Goal: Feedback & Contribution: Submit feedback/report problem

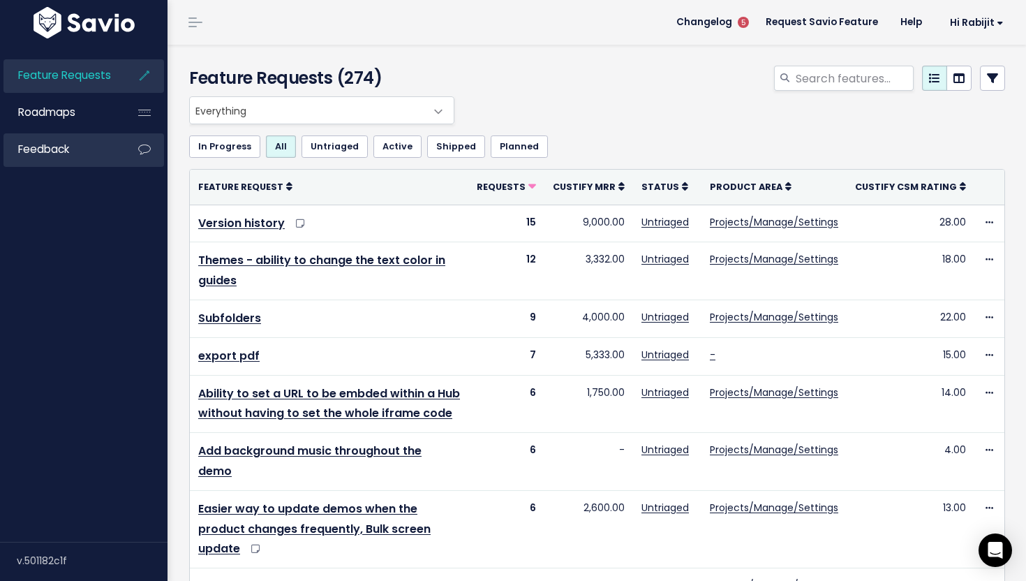
click at [63, 161] on link "Feedback" at bounding box center [59, 149] width 112 height 32
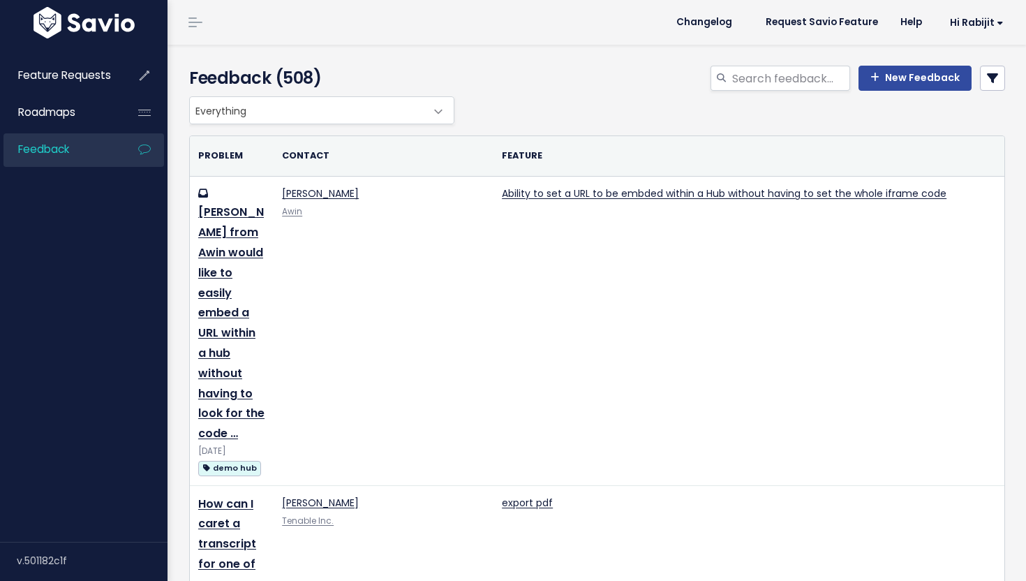
click at [141, 70] on icon at bounding box center [144, 75] width 25 height 32
click at [107, 80] on span "Feature Requests" at bounding box center [64, 75] width 93 height 15
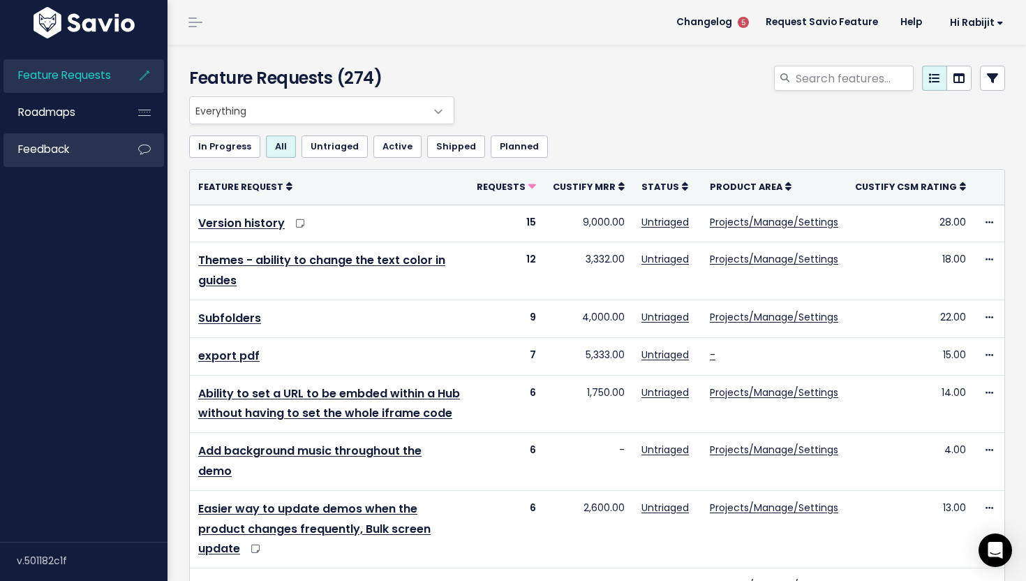
click at [31, 158] on link "Feedback" at bounding box center [59, 149] width 112 height 32
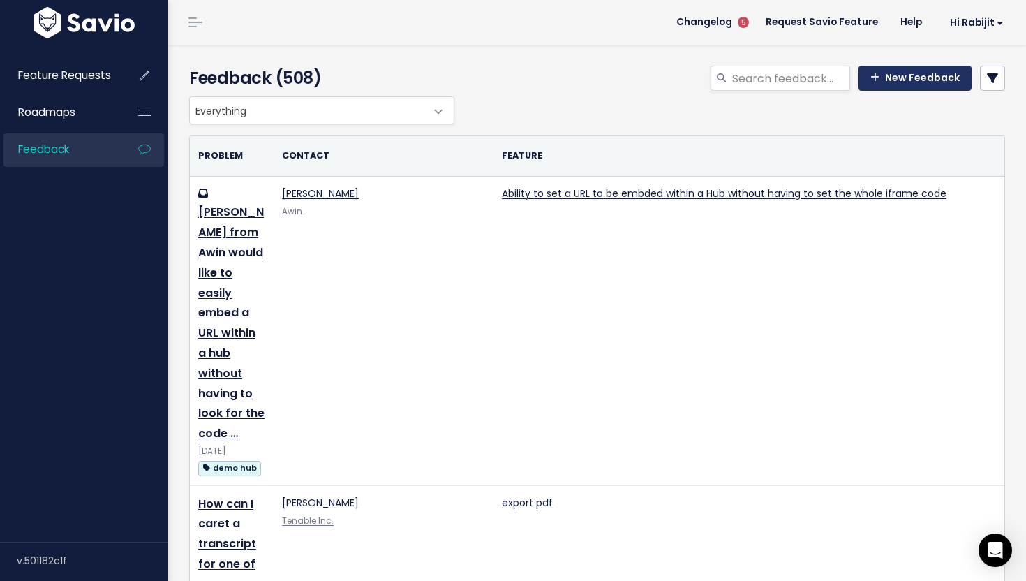
click at [890, 83] on link "New Feedback" at bounding box center [914, 78] width 113 height 25
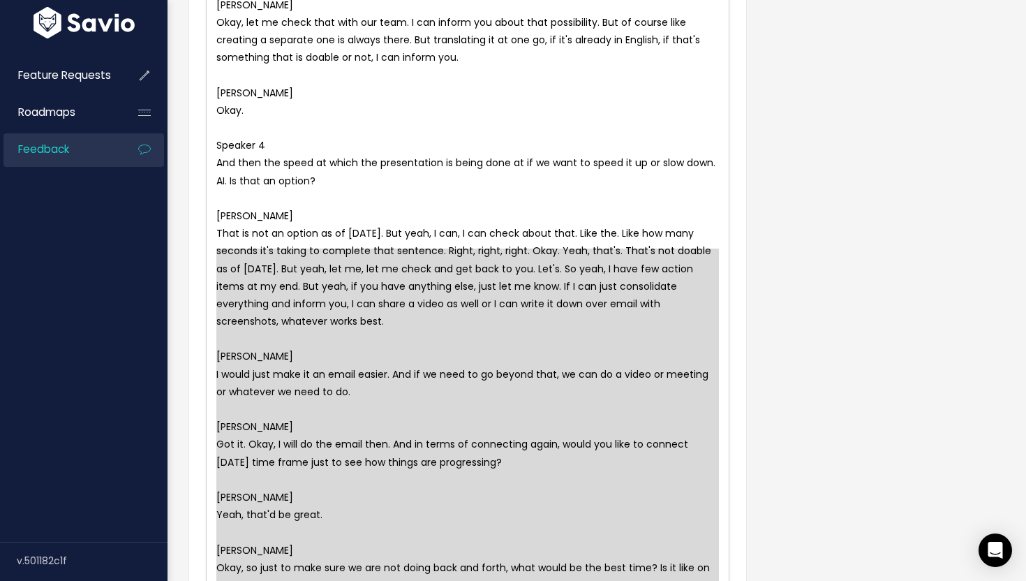
scroll to position [13571, 0]
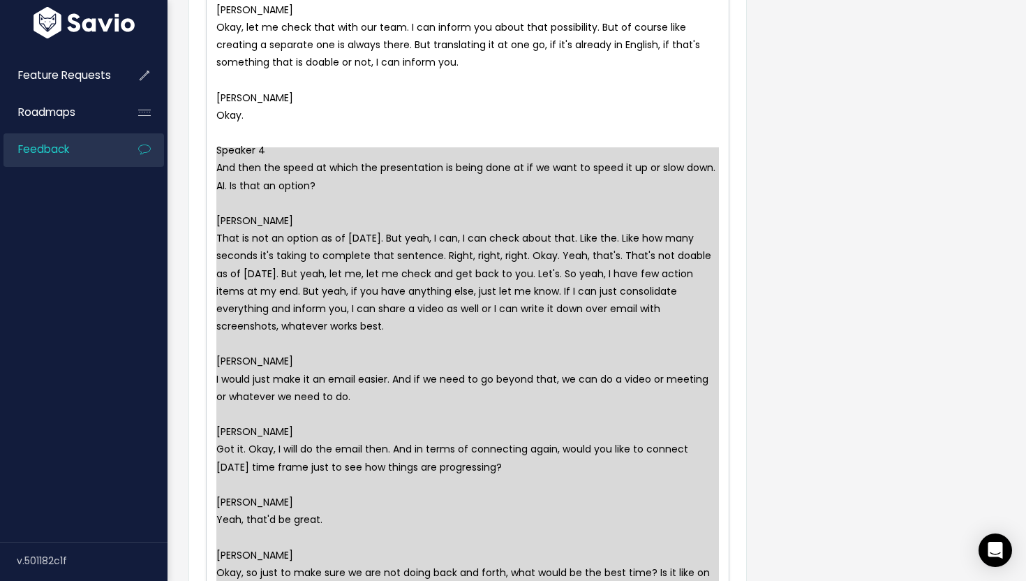
type textarea "Rabijit Dey That is not an option as of today. But yeah, I can, I can check abo…"
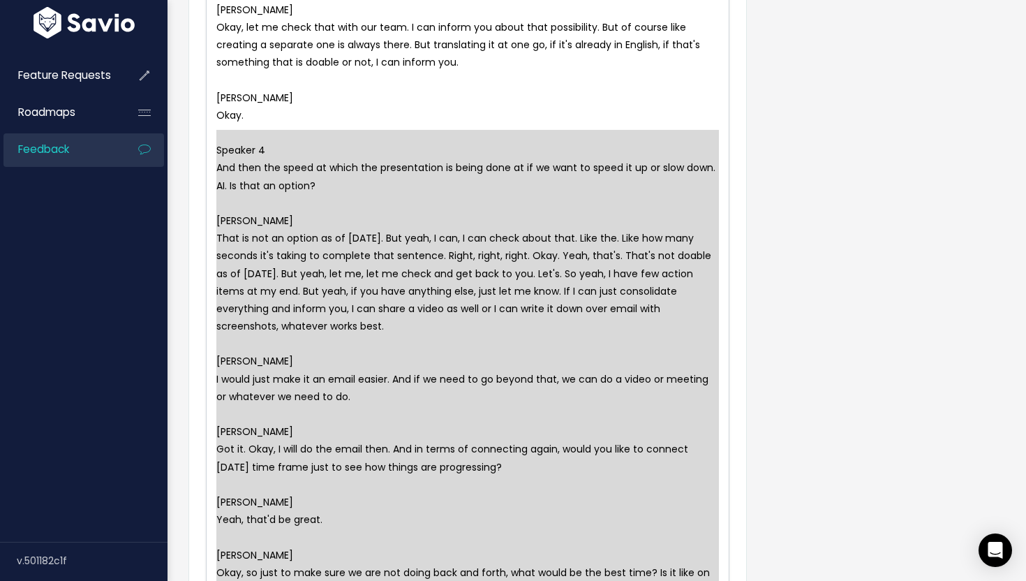
drag, startPoint x: 299, startPoint y: 463, endPoint x: 214, endPoint y: 140, distance: 334.3
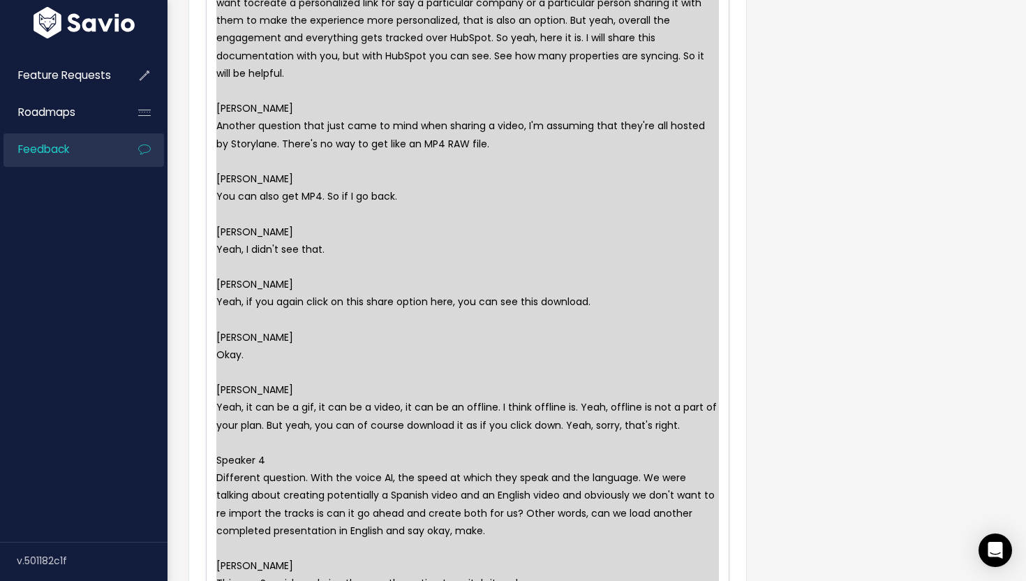
scroll to position [0, 0]
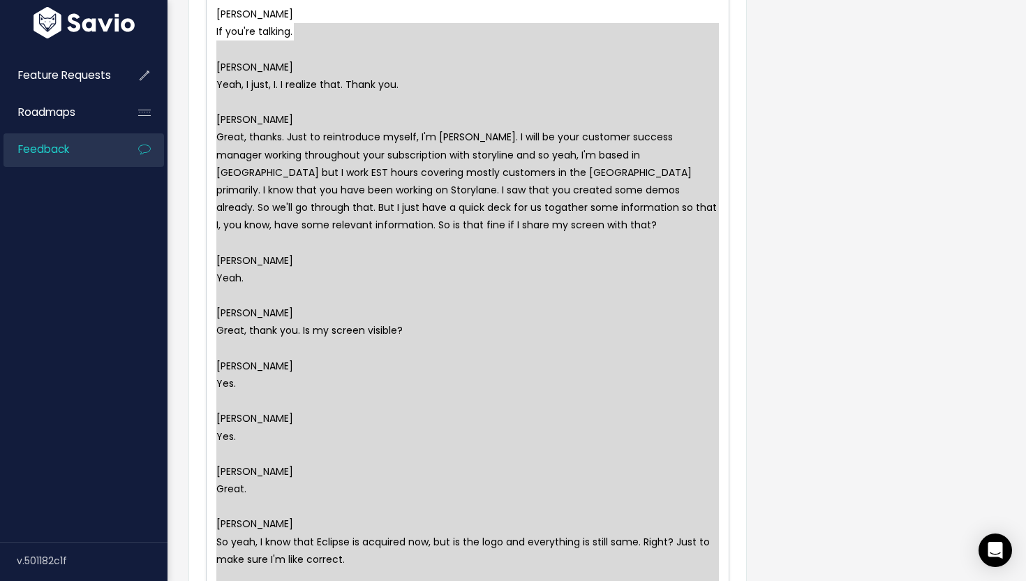
type textarea "Matt L If you're talking. Matt H Yeah, I just, I. I realize that. Thank you. Ra…"
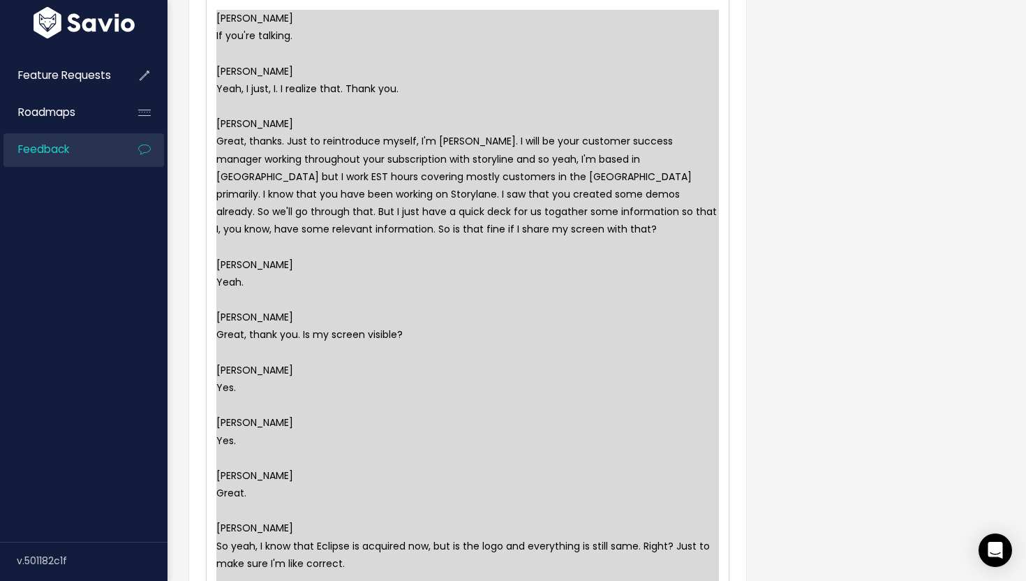
drag, startPoint x: 267, startPoint y: 405, endPoint x: 1025, endPoint y: -87, distance: 903.8
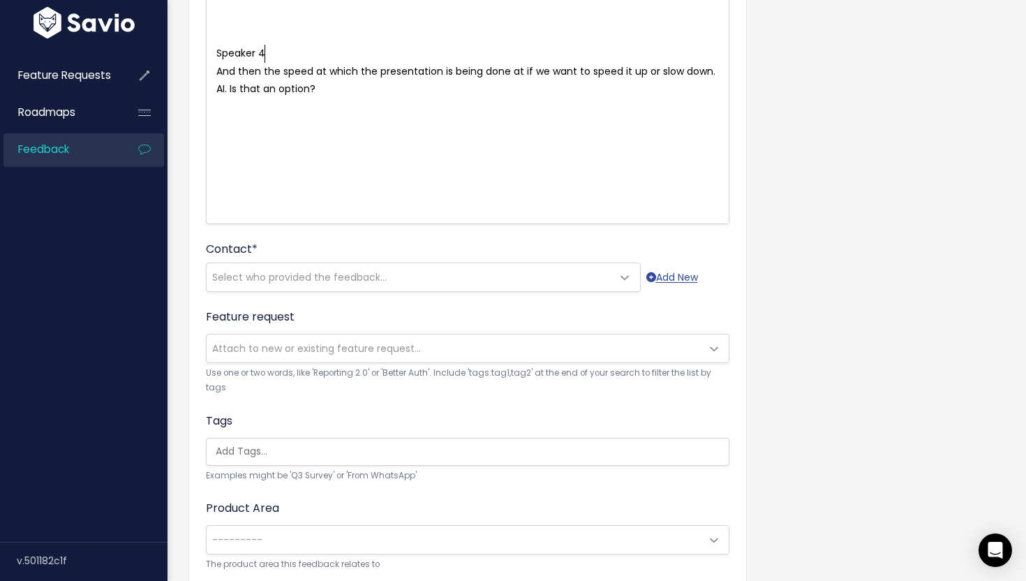
type textarea "Speaker 4"
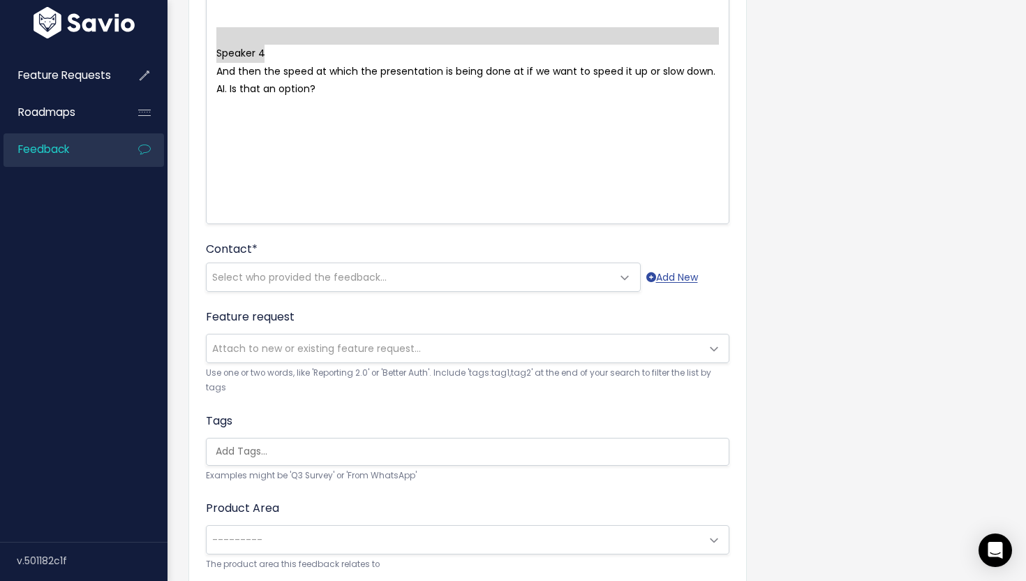
drag, startPoint x: 287, startPoint y: 54, endPoint x: 220, endPoint y: 28, distance: 71.8
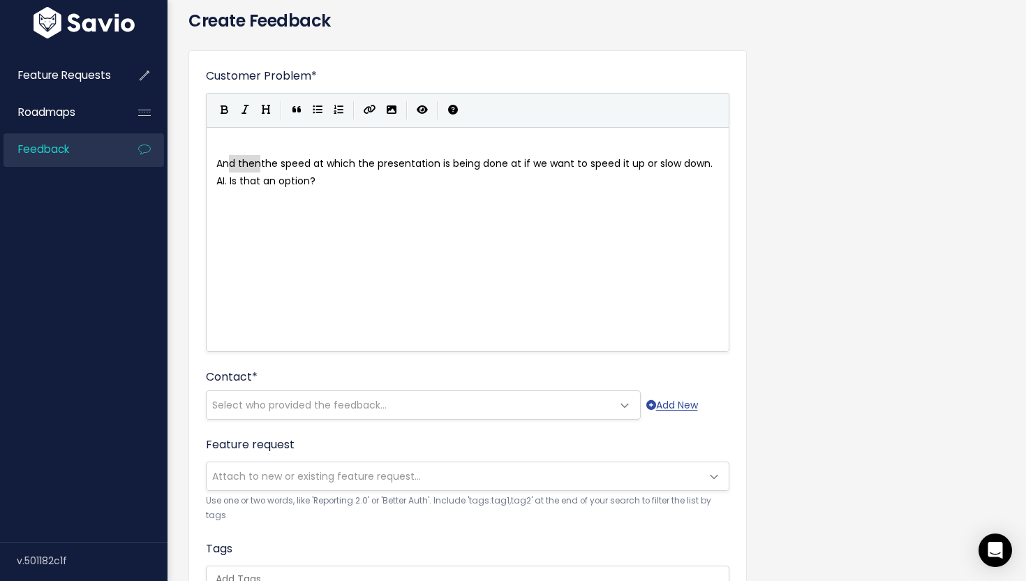
type textarea "And then"
drag, startPoint x: 262, startPoint y: 163, endPoint x: 214, endPoint y: 163, distance: 48.2
type textarea "T"
click at [464, 166] on span "The speed at which the presentation is being done at if we want to speed it up …" at bounding box center [467, 171] width 503 height 31
type textarea "via voiceovers"
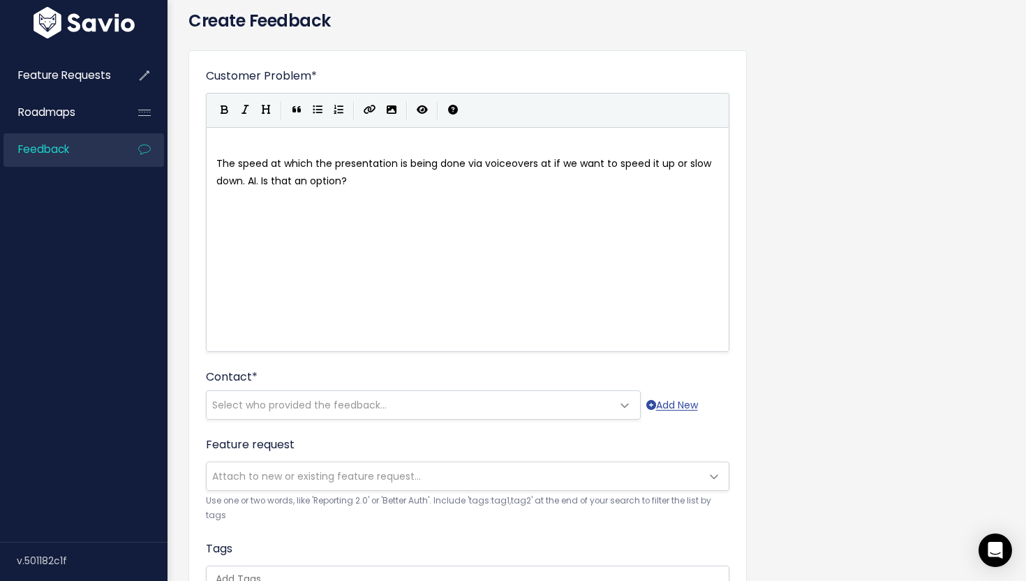
click at [374, 185] on pre "The speed at which the presentation is being done via voiceovers at if we want …" at bounding box center [468, 172] width 508 height 35
type textarea "[COntrolling t"
type textarea "ontrolling the speed of te"
type textarea "he AI voiceovers]"
click at [385, 294] on div "x ​ The speed at which the presentation is being done via voiceovers at if we w…" at bounding box center [485, 257] width 543 height 244
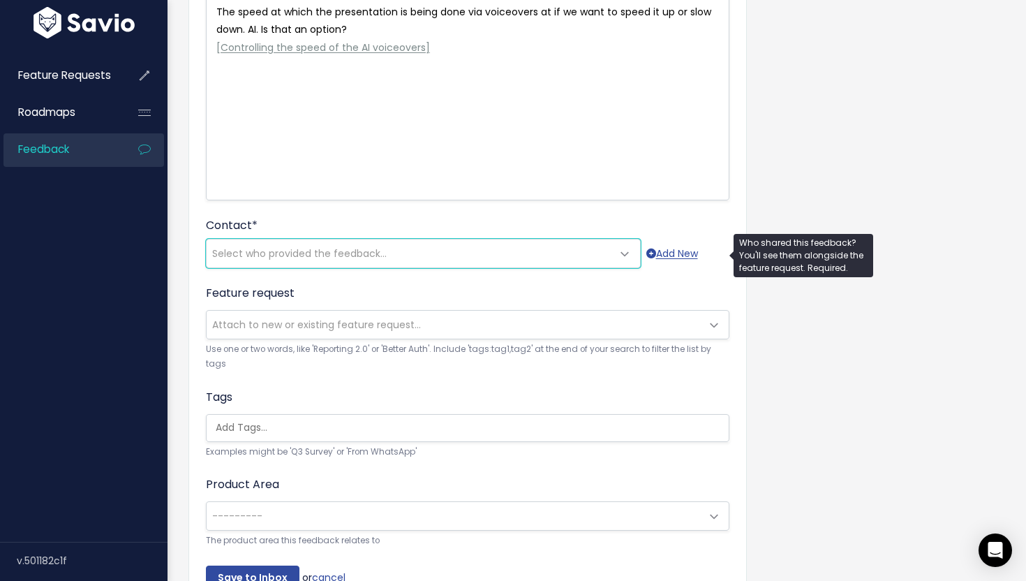
click at [350, 258] on span "Select who provided the feedback..." at bounding box center [299, 253] width 174 height 14
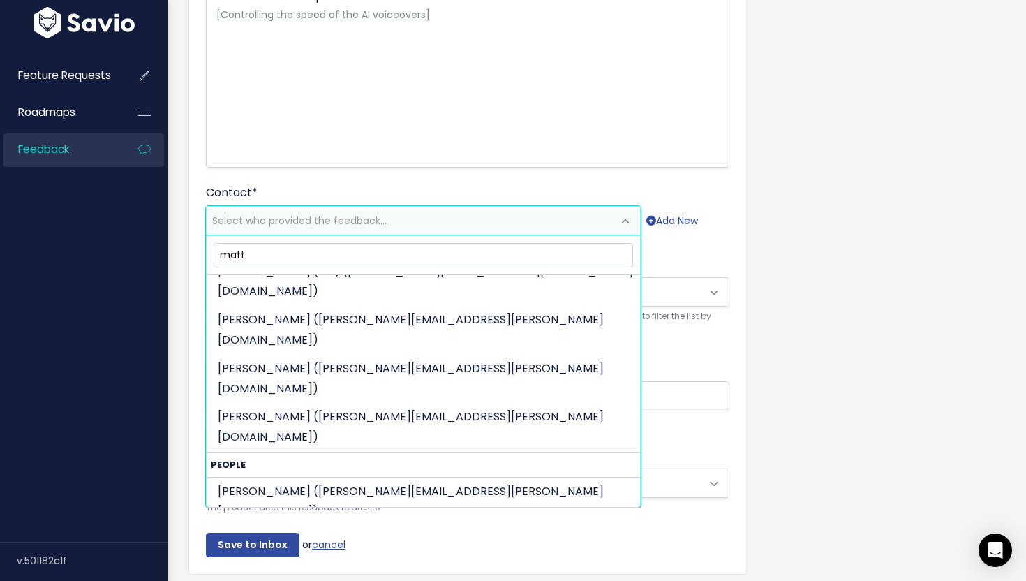
scroll to position [312, 0]
type input "matt h"
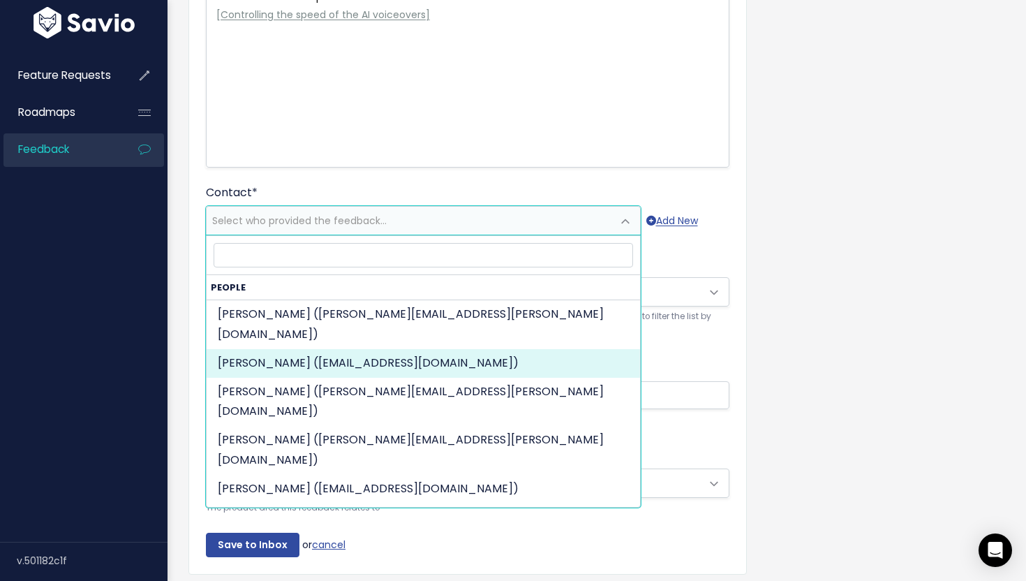
select select "92143836"
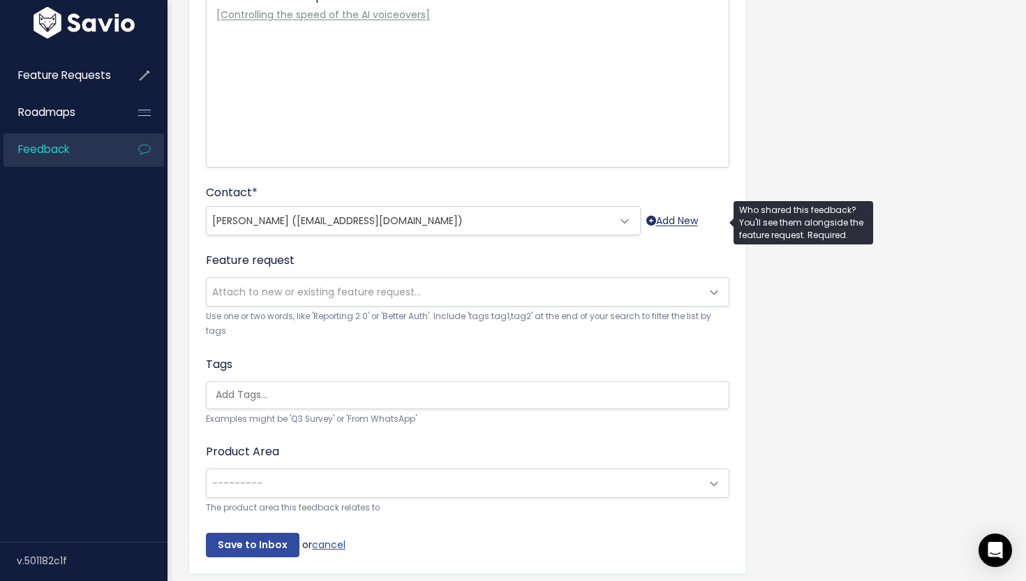
click at [655, 216] on link "Add New" at bounding box center [672, 220] width 52 height 17
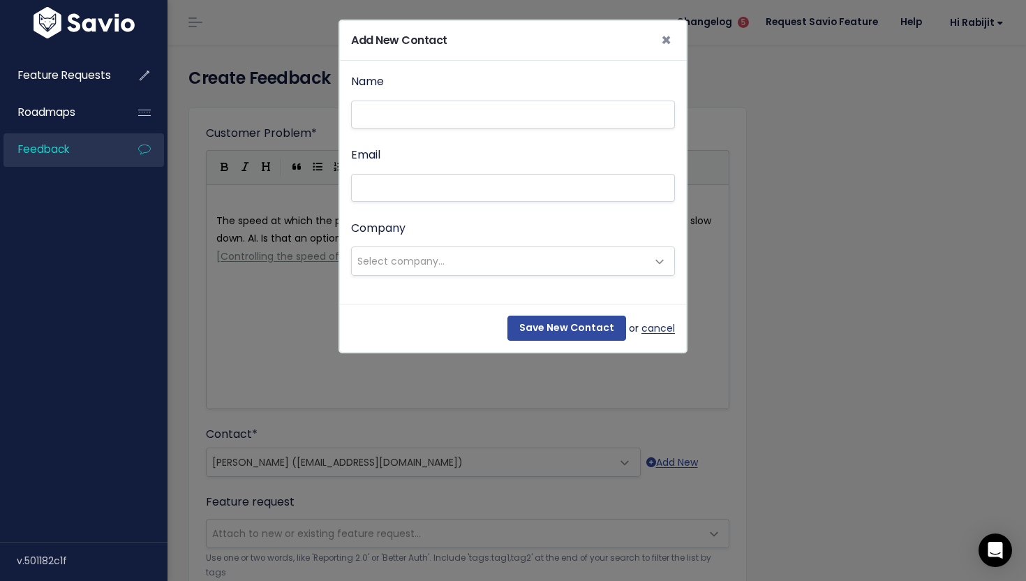
click at [646, 329] on link "cancel" at bounding box center [658, 328] width 34 height 17
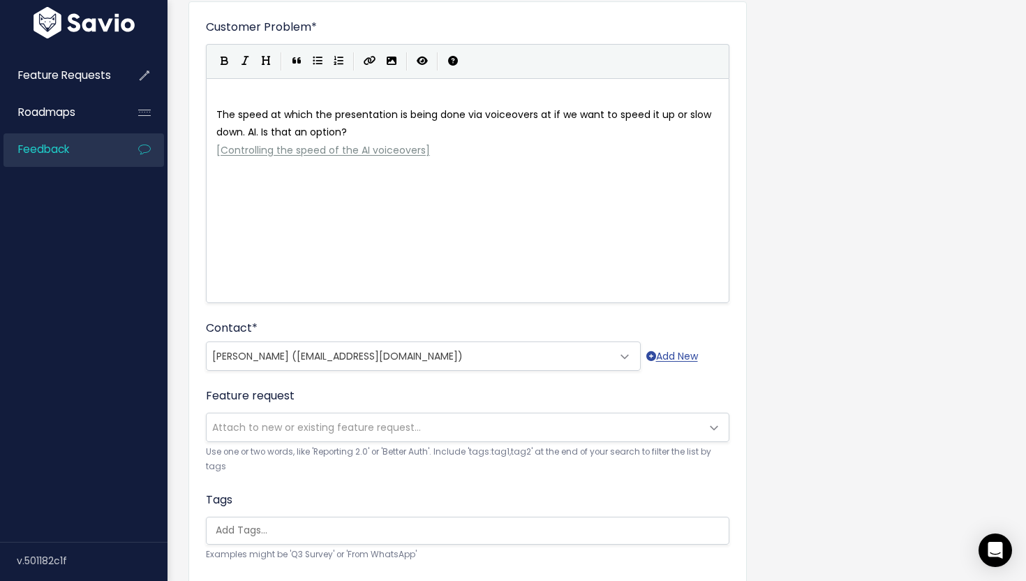
scroll to position [204, 0]
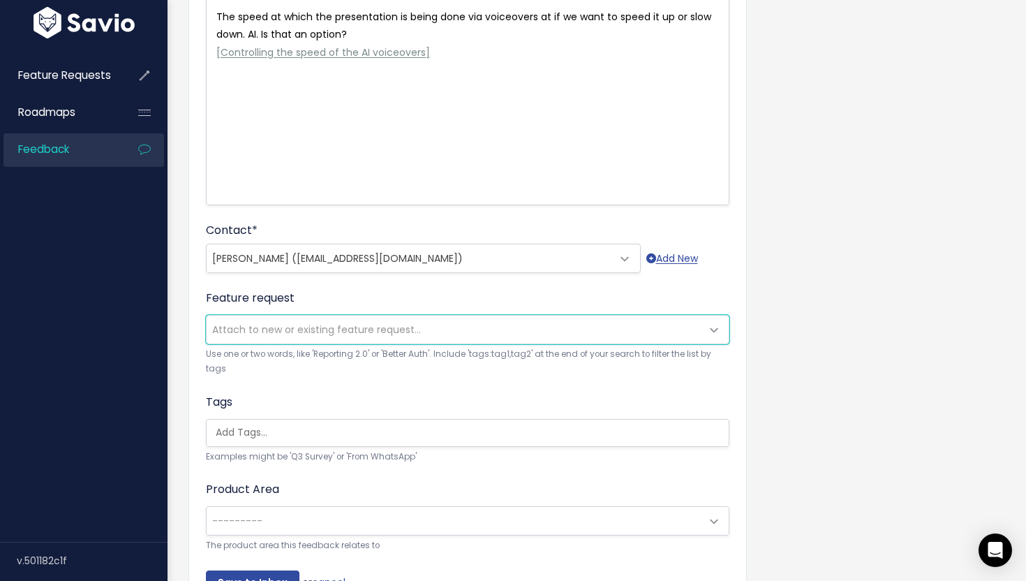
click at [482, 329] on span "Attach to new or existing feature request..." at bounding box center [454, 329] width 494 height 28
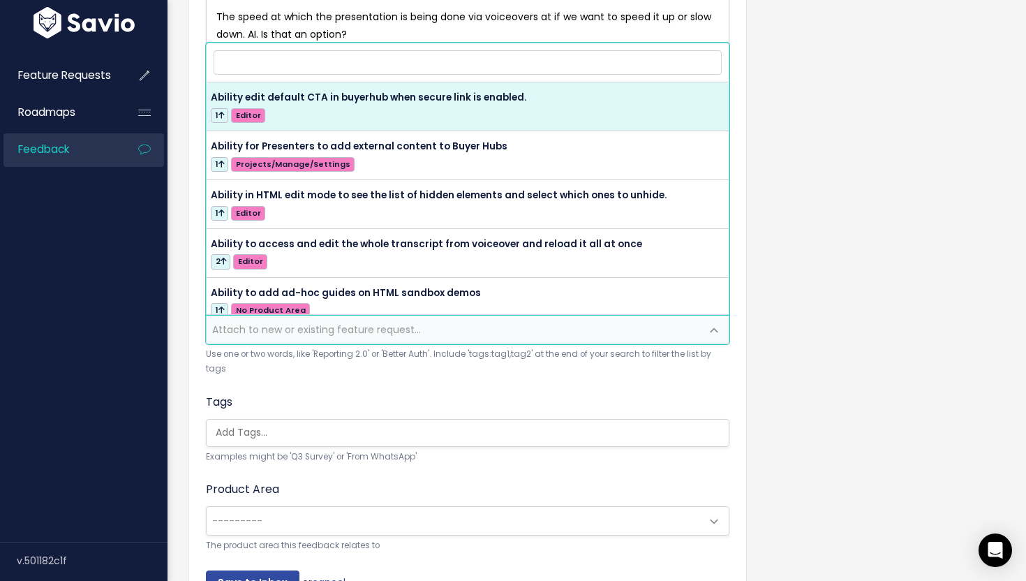
click at [810, 308] on div "Customer Problem * The speed at which the presentation is being done via voiceo…" at bounding box center [597, 269] width 838 height 752
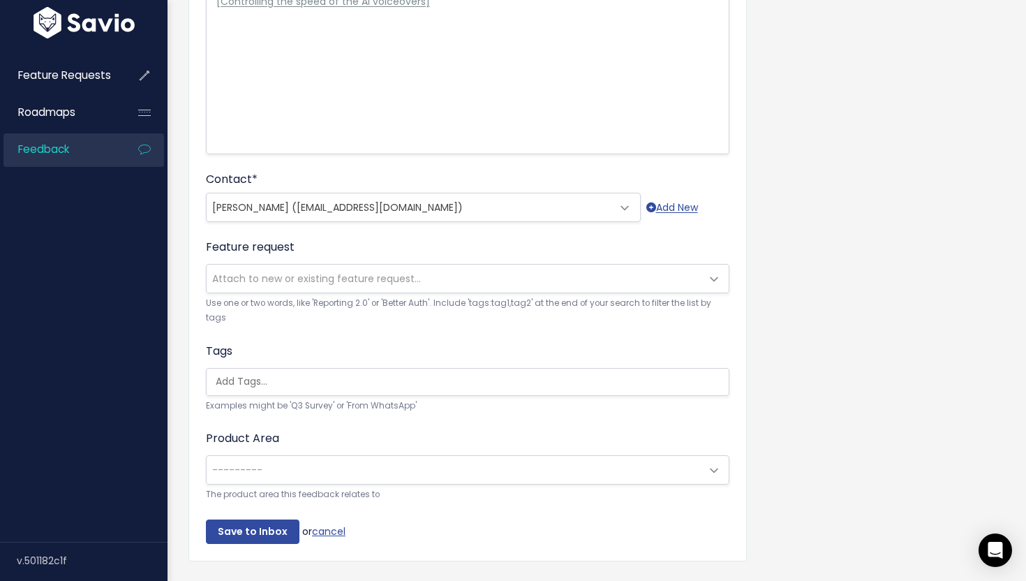
scroll to position [290, 0]
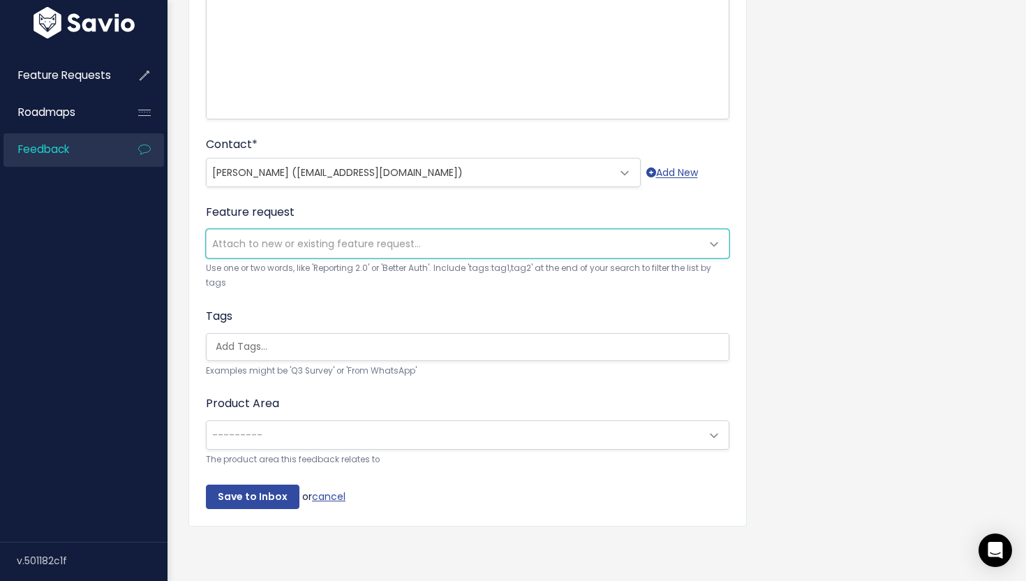
click at [315, 248] on span "Attach to new or existing feature request..." at bounding box center [316, 244] width 209 height 14
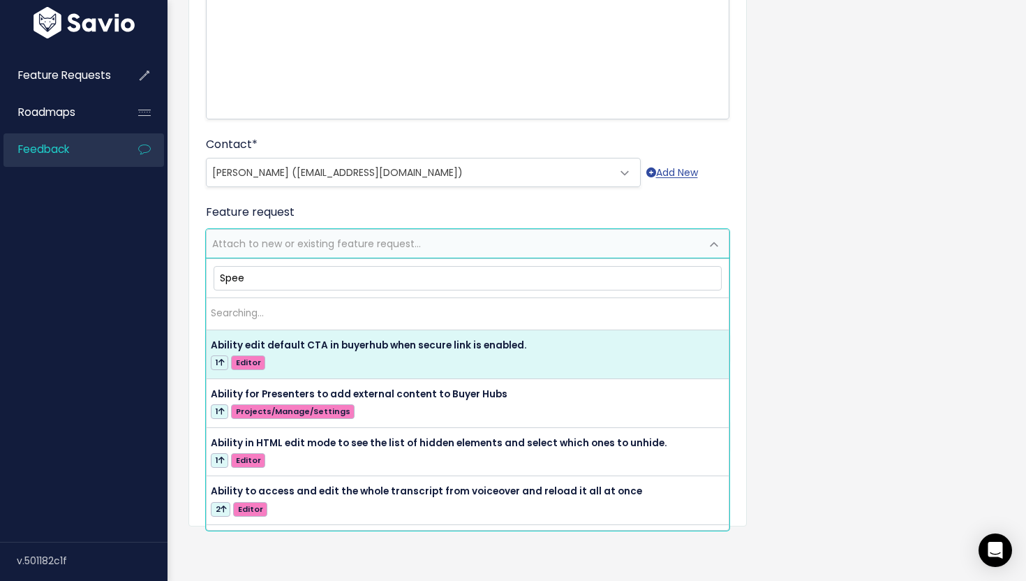
type input "Speed"
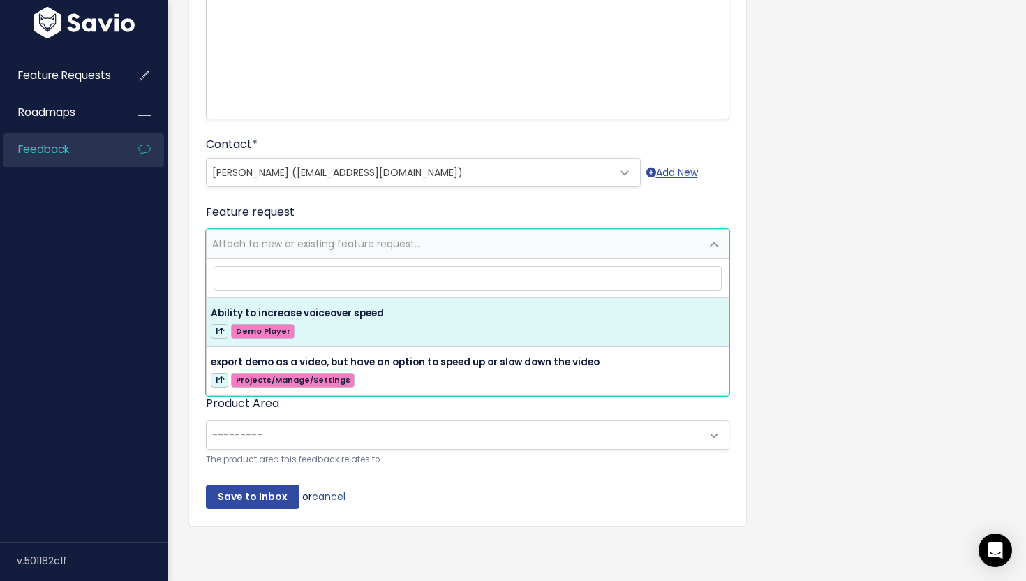
select select "63990"
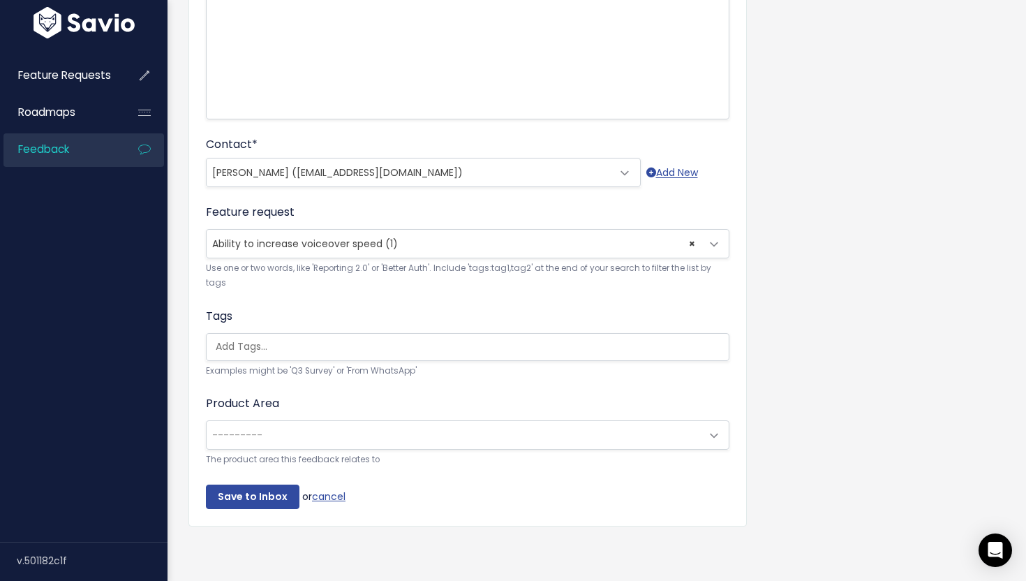
click at [320, 438] on span "---------" at bounding box center [454, 435] width 494 height 28
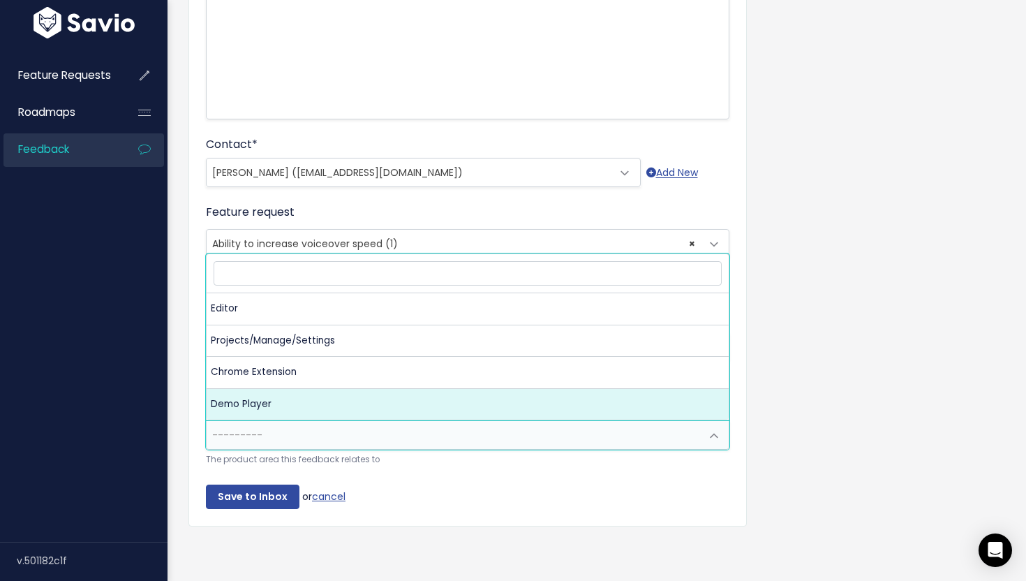
select select "storylane:PLAYER"
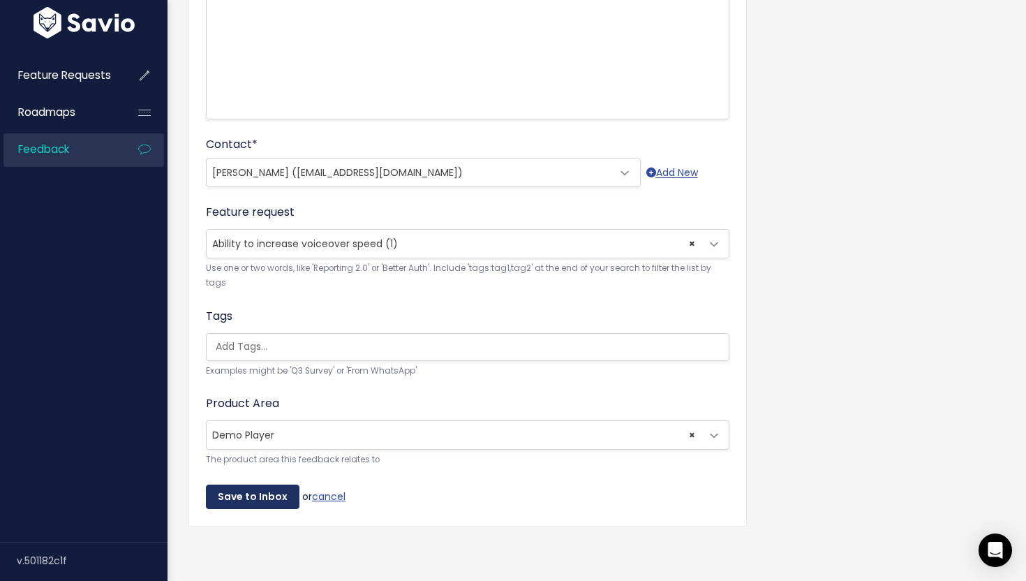
click at [265, 484] on input "Save to Inbox" at bounding box center [253, 496] width 94 height 25
